Goal: Use online tool/utility: Use online tool/utility

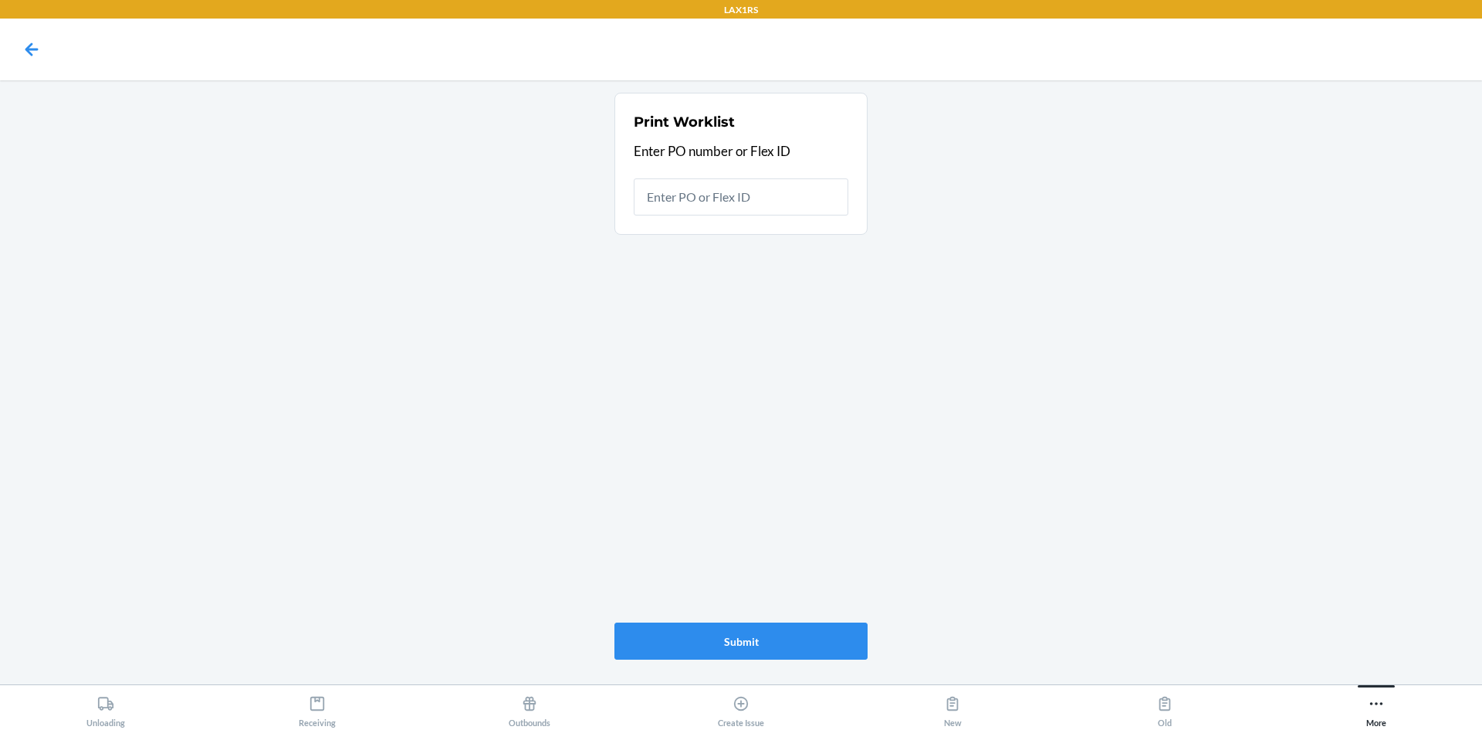
click at [705, 180] on input "text" at bounding box center [741, 196] width 215 height 37
click at [706, 198] on input "text" at bounding box center [741, 196] width 215 height 37
type input "9905561"
click at [799, 644] on button "Submit" at bounding box center [741, 640] width 253 height 37
type input "9"
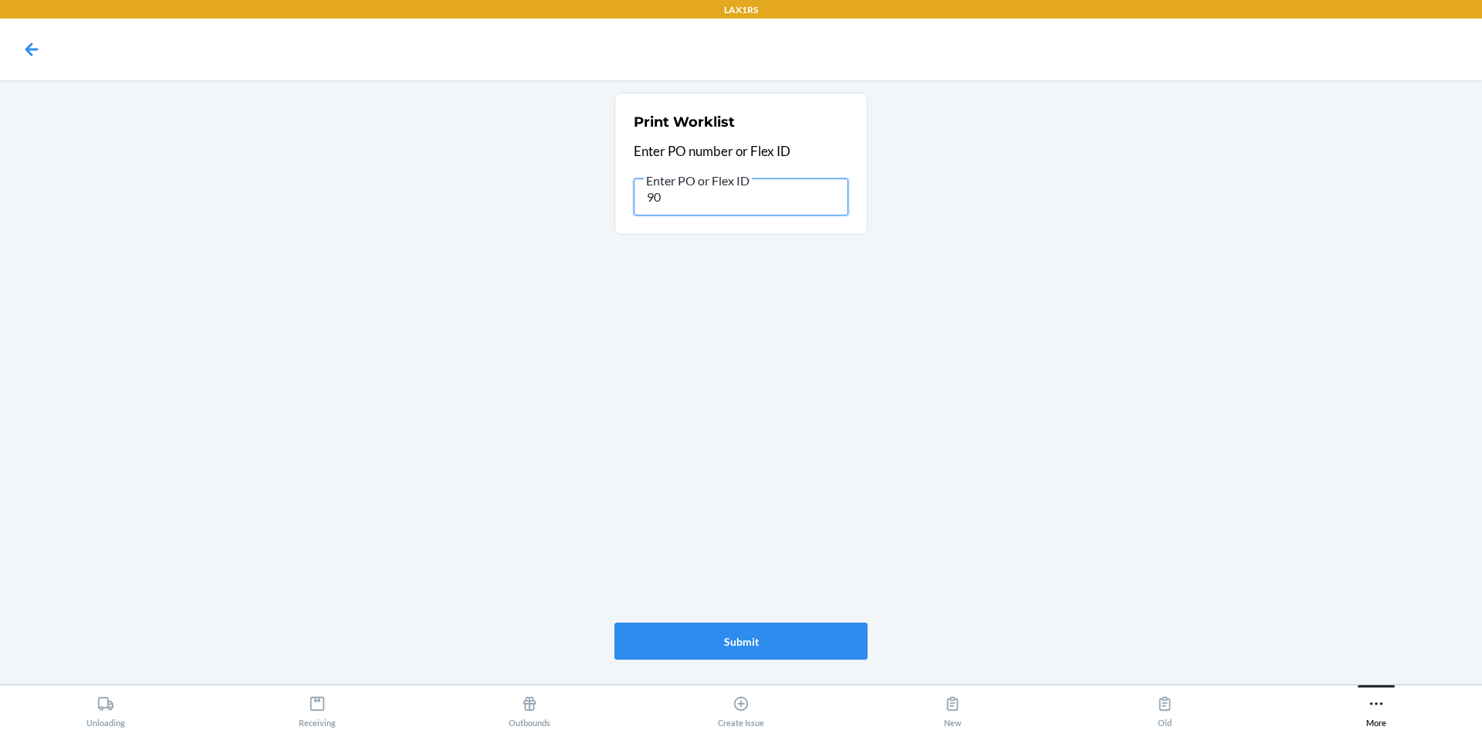
type input "9"
type input "9901522"
click at [822, 648] on button "Submit" at bounding box center [741, 640] width 253 height 37
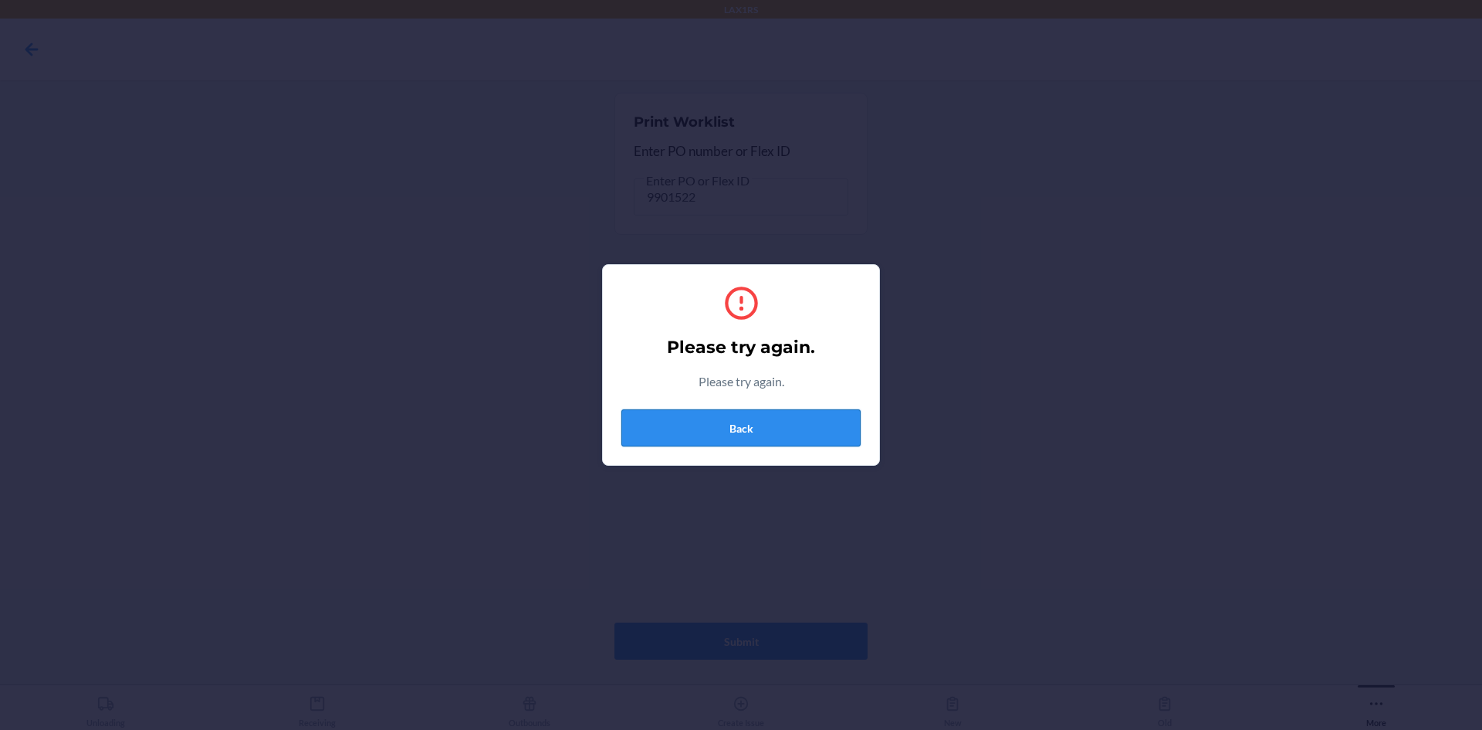
click at [802, 426] on button "Back" at bounding box center [740, 427] width 239 height 37
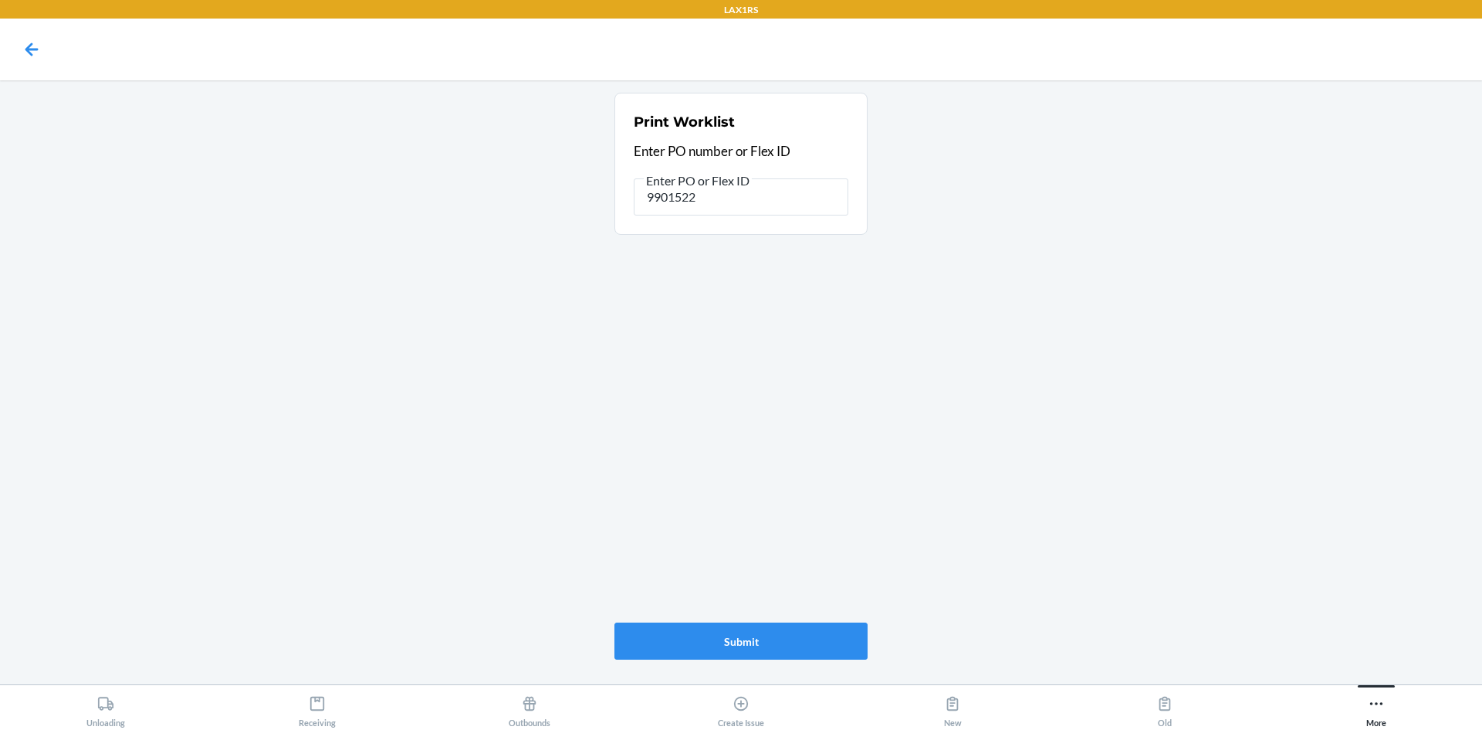
click at [824, 453] on div "Print Worklist Enter PO number or Flex ID Enter PO or Flex ID 9901522 Submit" at bounding box center [741, 375] width 253 height 579
click at [669, 191] on input "9901522" at bounding box center [741, 196] width 215 height 37
type input "9898620"
click at [752, 641] on button "Submit" at bounding box center [741, 640] width 253 height 37
